Goal: Communication & Community: Ask a question

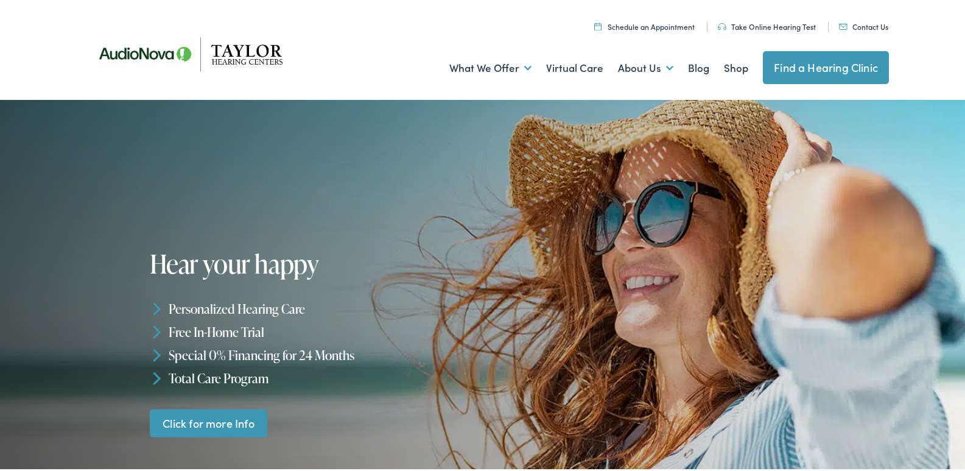
click at [865, 21] on link "Contact Us" at bounding box center [863, 24] width 49 height 10
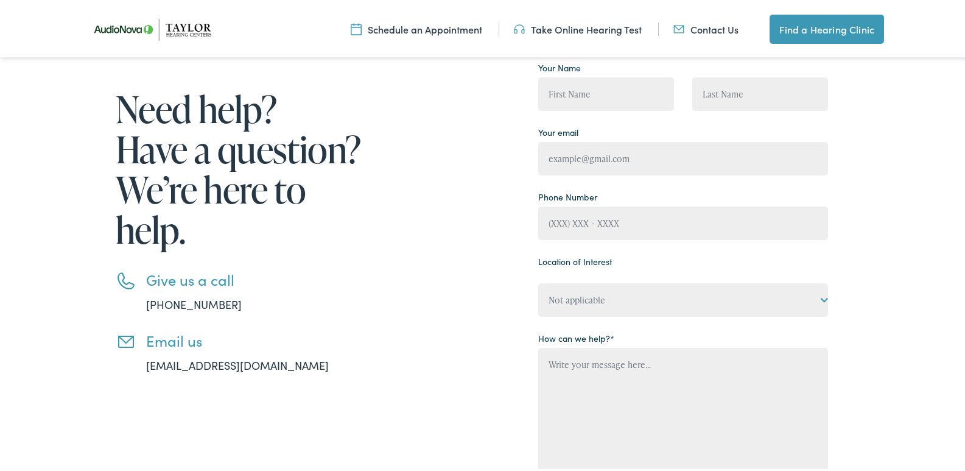
scroll to position [122, 0]
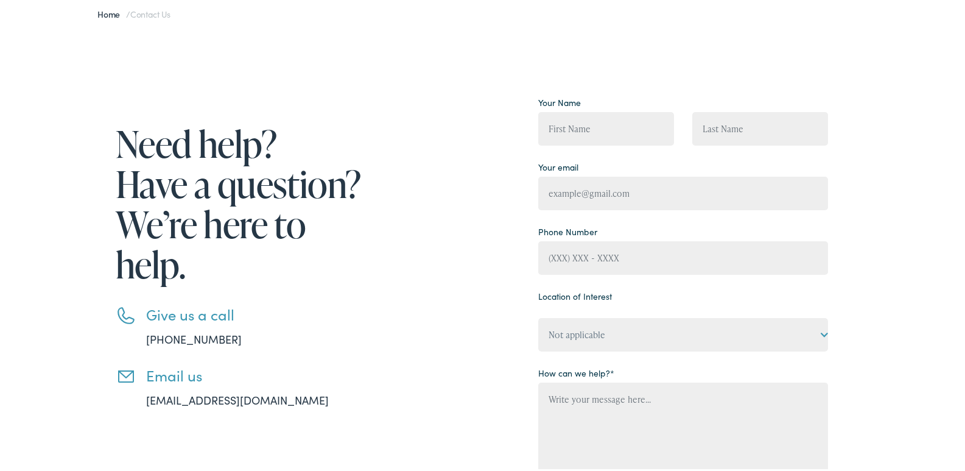
click at [576, 146] on div "Your Name" at bounding box center [606, 123] width 154 height 65
click at [624, 130] on input "Contact form" at bounding box center [606, 126] width 136 height 33
type input "Arthur Williams"
type input "arthur@knoxvillecleanrs.com"
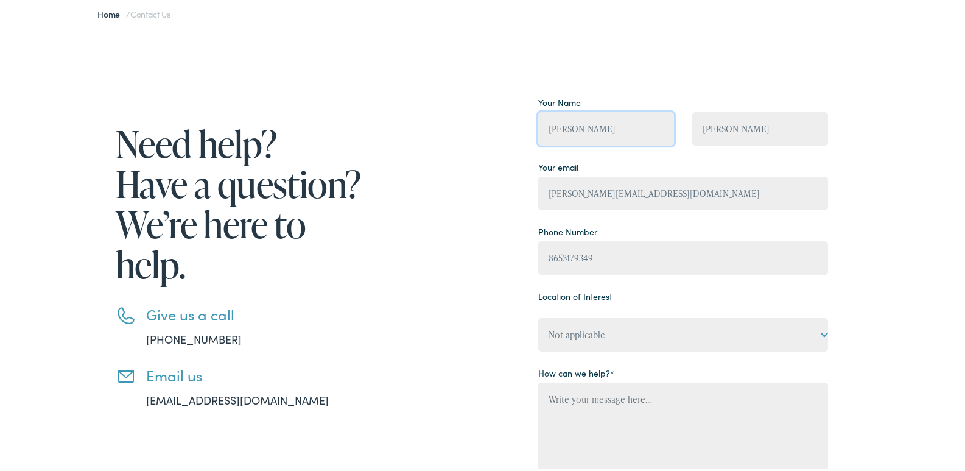
type input "(865) 317-9349"
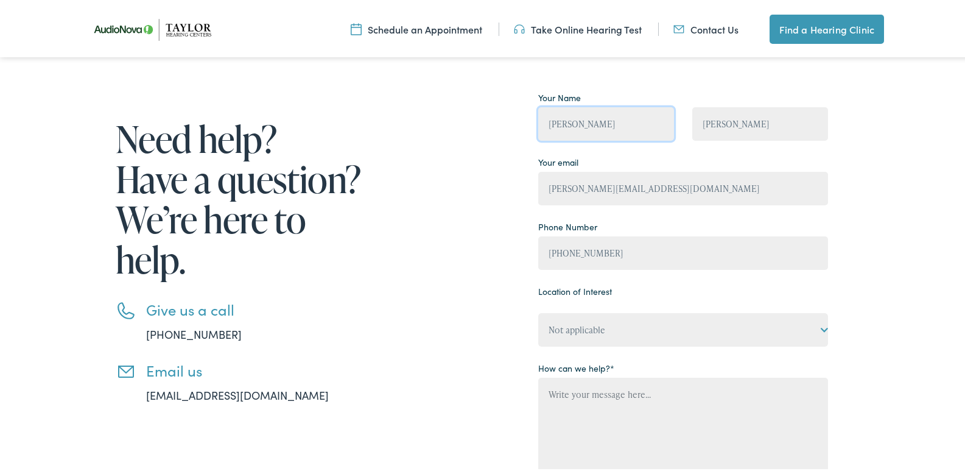
scroll to position [244, 0]
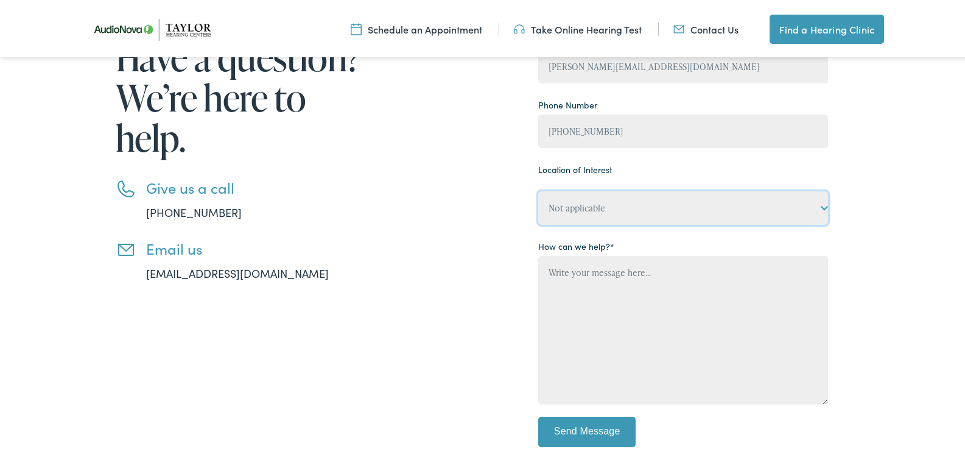
click at [599, 196] on select "Not applicable Taylor Hearing Centers, Cherokee Village Taylor Hearing Centers,…" at bounding box center [683, 205] width 290 height 33
select select "Taylor Hearing Centers, Knoxville"
click at [538, 189] on select "Not applicable Taylor Hearing Centers, Cherokee Village Taylor Hearing Centers,…" at bounding box center [683, 205] width 290 height 33
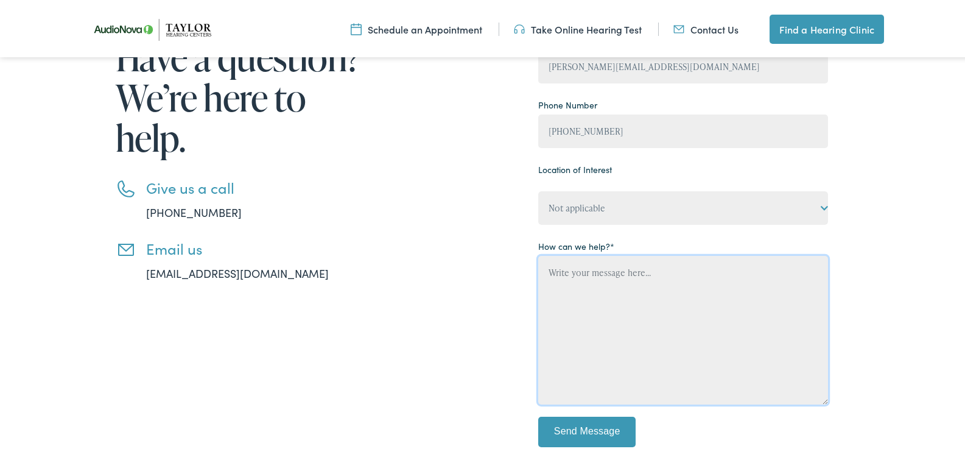
click at [634, 337] on textarea "Contact form" at bounding box center [683, 327] width 290 height 149
paste textarea "I am local and would love an opportunity to provide you with a professional cle…"
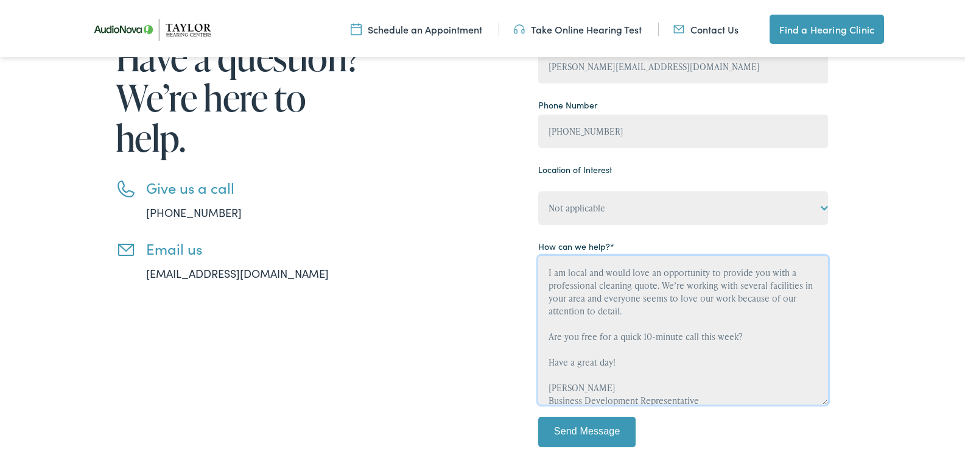
scroll to position [54, 0]
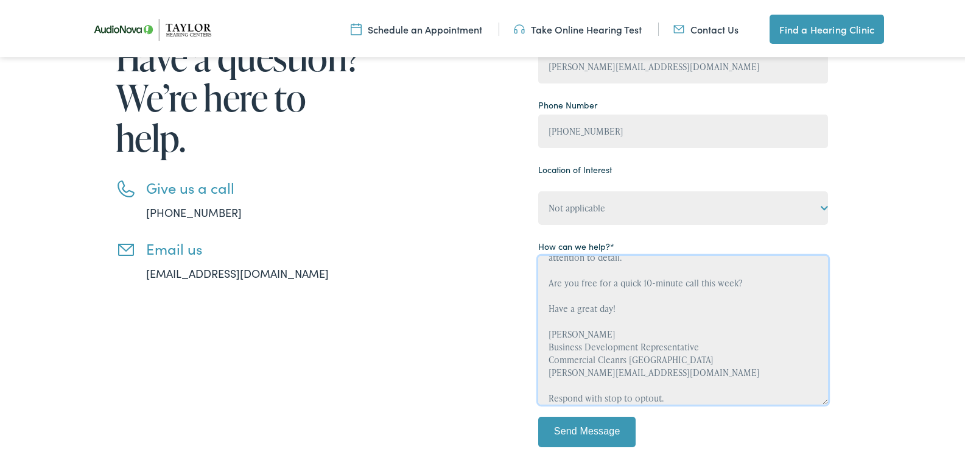
type textarea "I am local and would love an opportunity to provide you with a professional cle…"
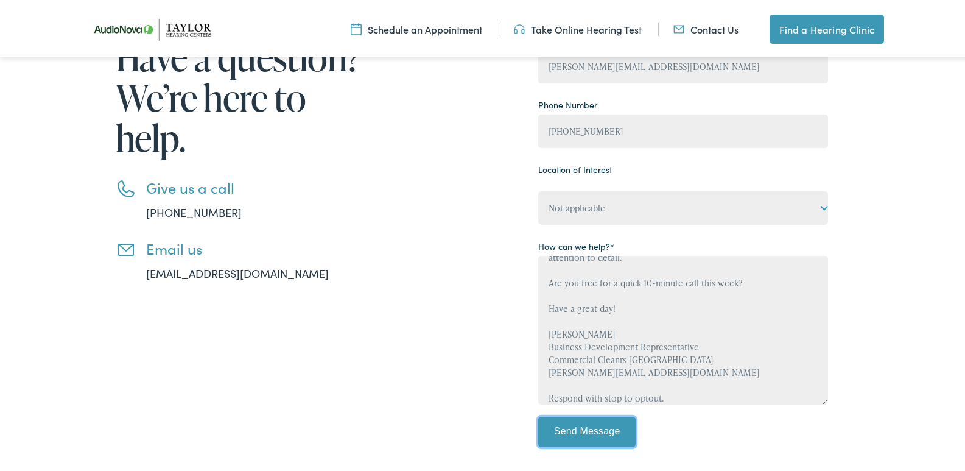
click at [619, 430] on input "Send Message" at bounding box center [586, 429] width 97 height 30
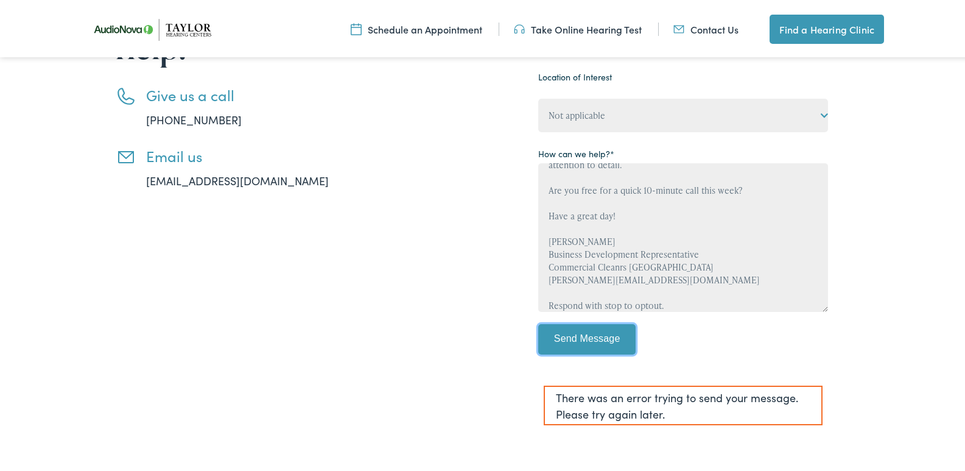
scroll to position [365, 0]
